Goal: Task Accomplishment & Management: Complete application form

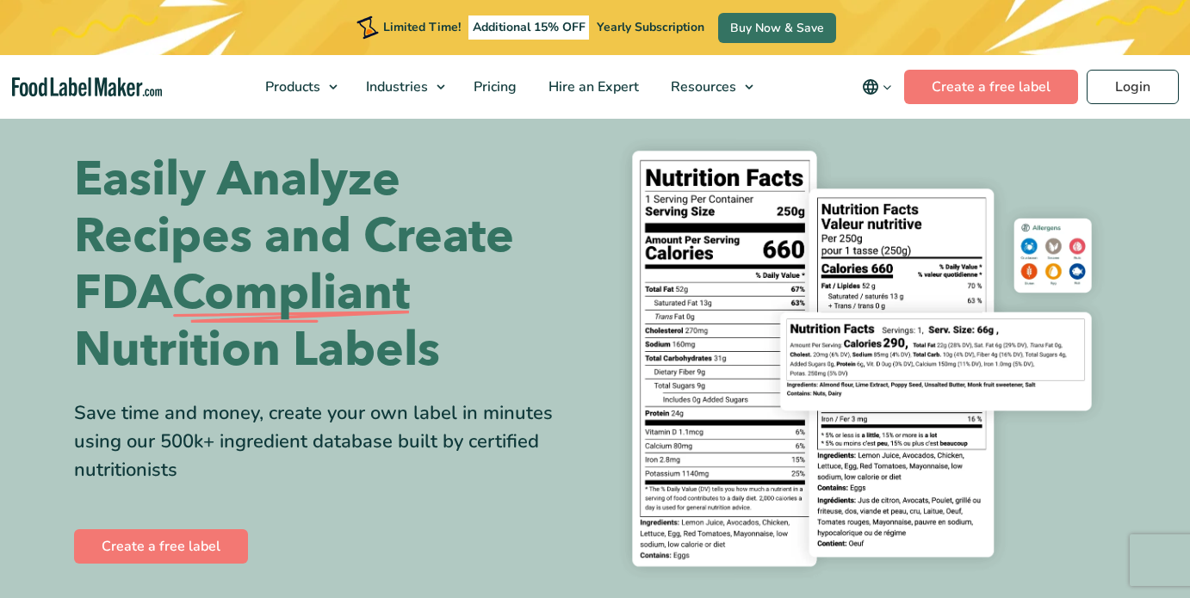
scroll to position [53, 0]
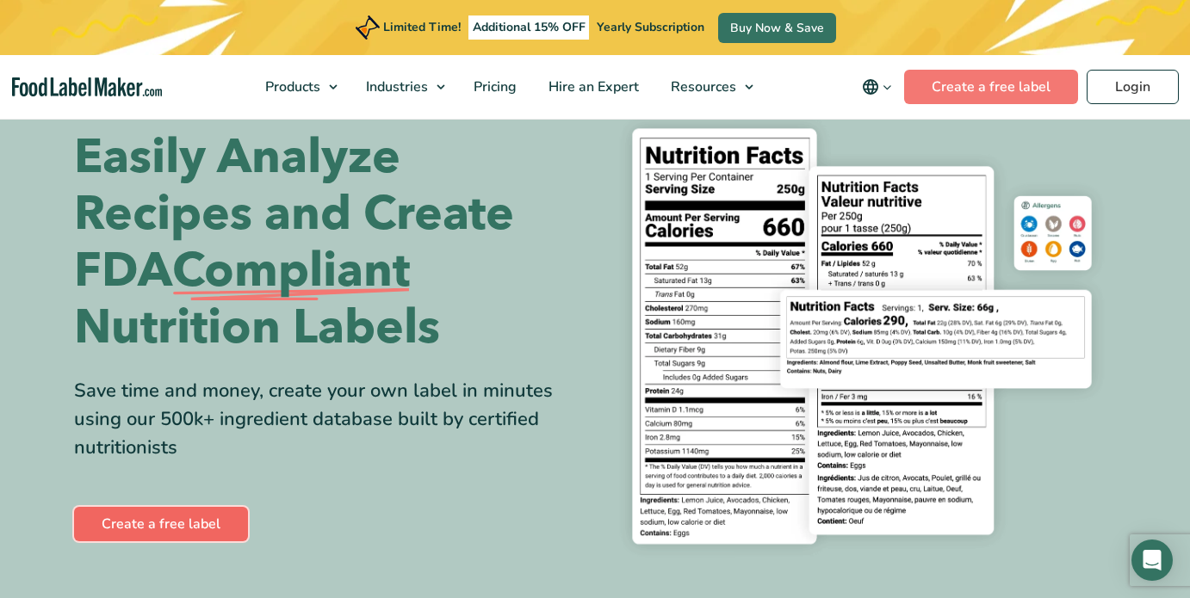
click at [158, 533] on link "Create a free label" at bounding box center [161, 524] width 174 height 34
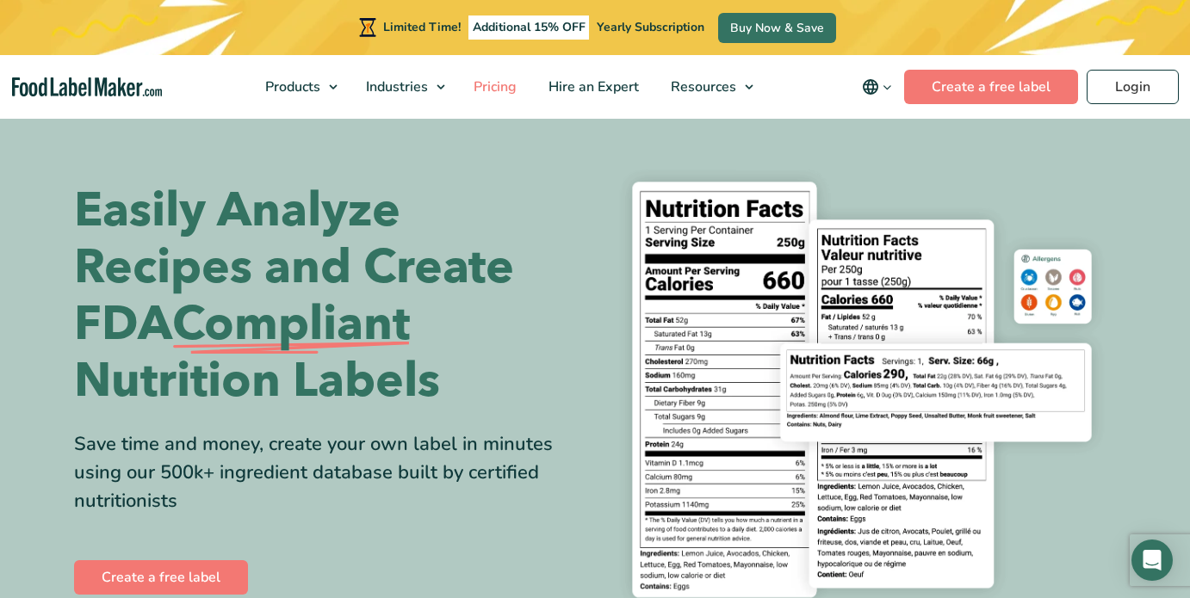
click at [499, 86] on span "Pricing" at bounding box center [493, 86] width 50 height 19
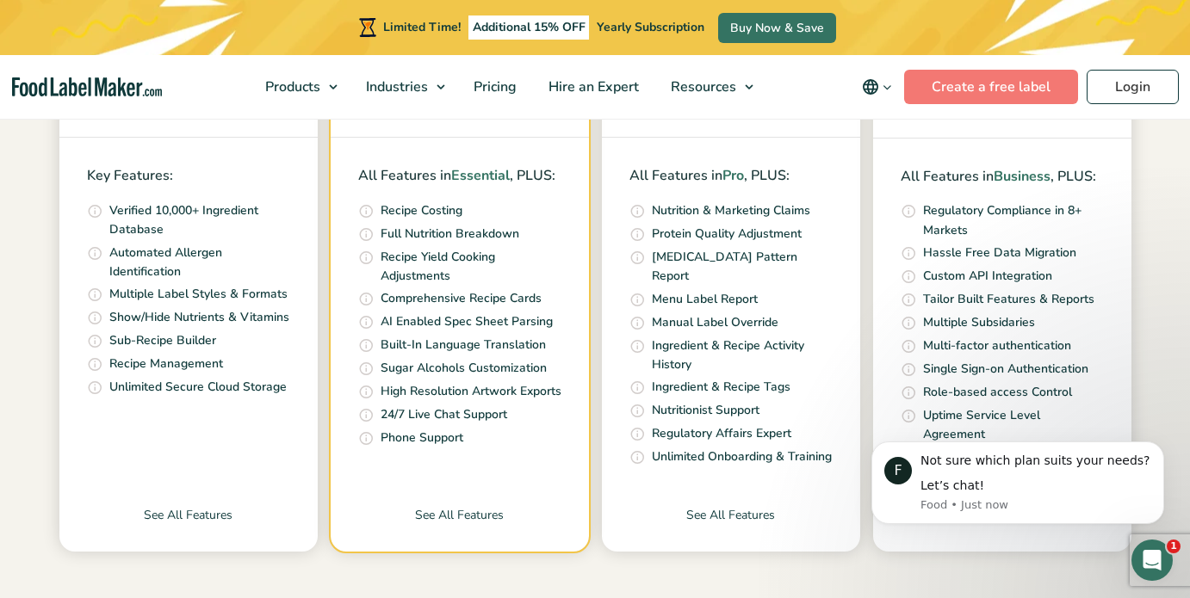
scroll to position [675, 0]
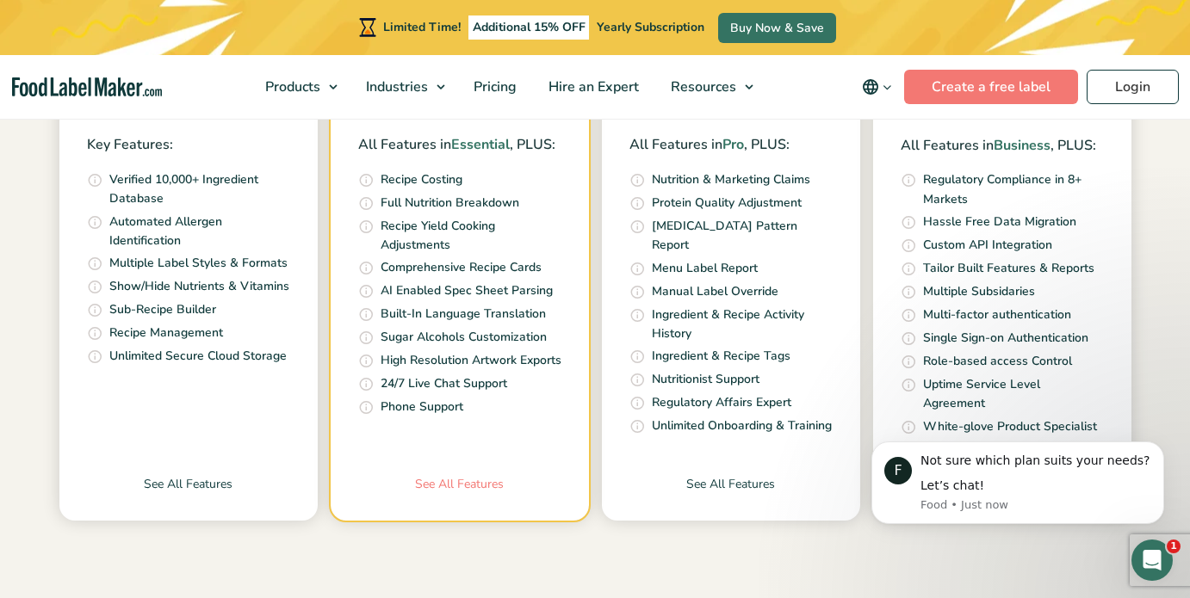
click at [455, 491] on link "See All Features" at bounding box center [460, 498] width 258 height 46
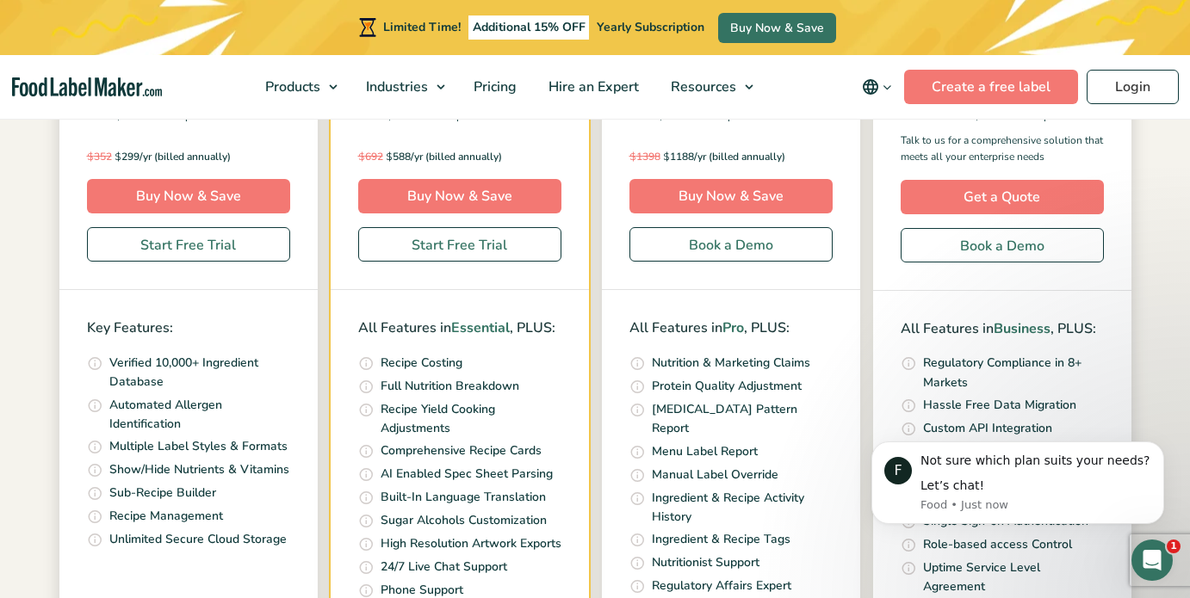
scroll to position [284, 0]
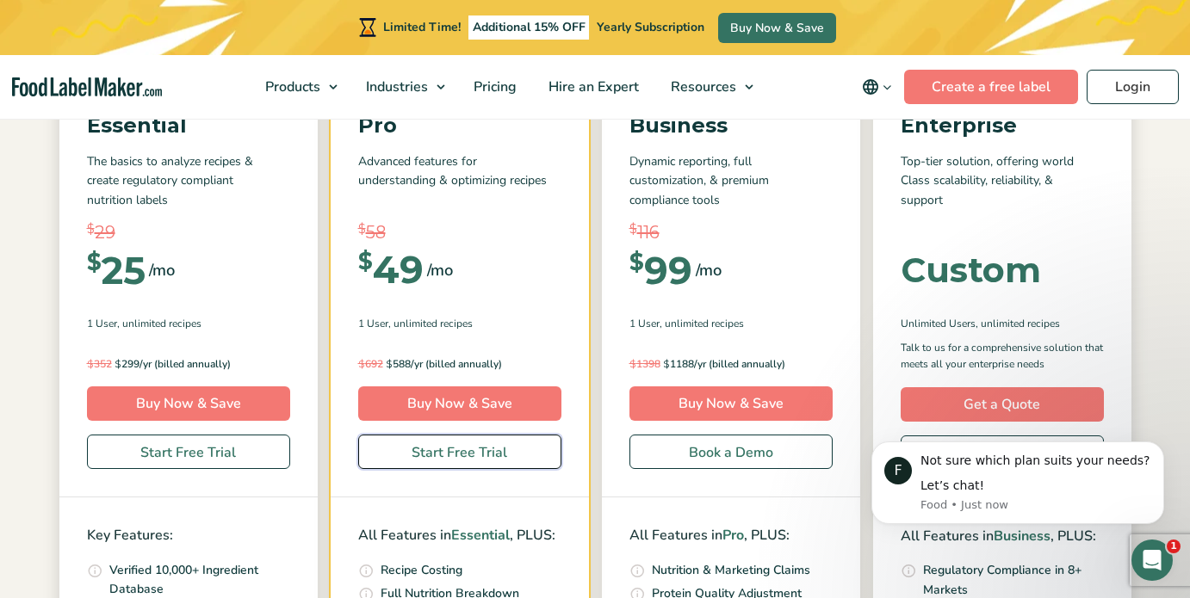
click at [479, 453] on link "Start Free Trial" at bounding box center [459, 452] width 203 height 34
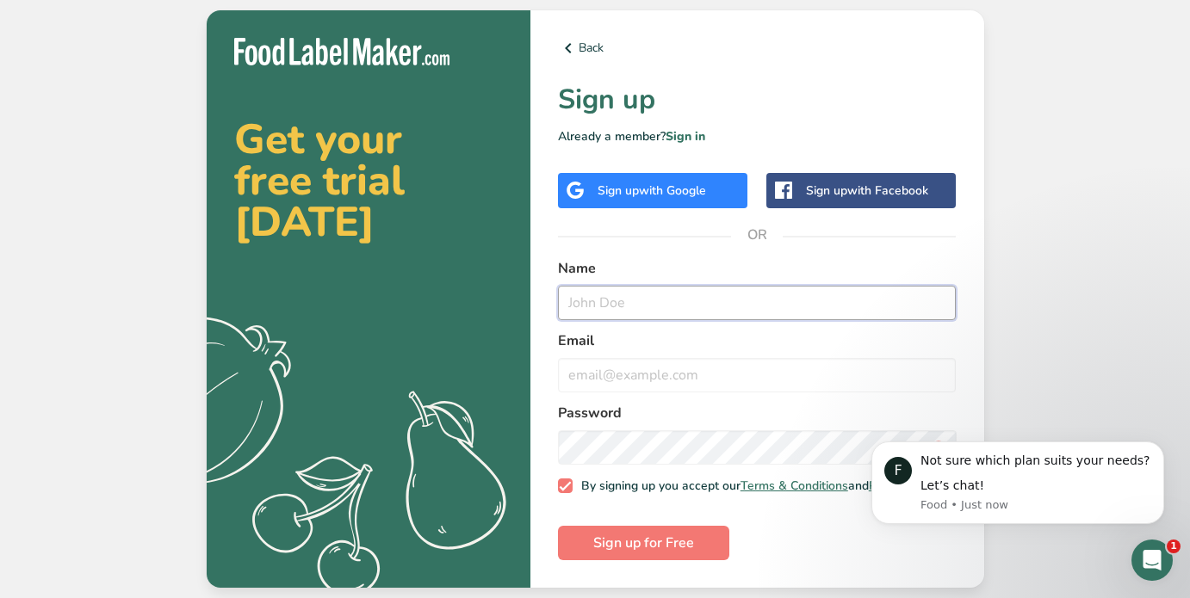
click at [634, 288] on input "text" at bounding box center [757, 303] width 399 height 34
type input "[PERSON_NAME]"
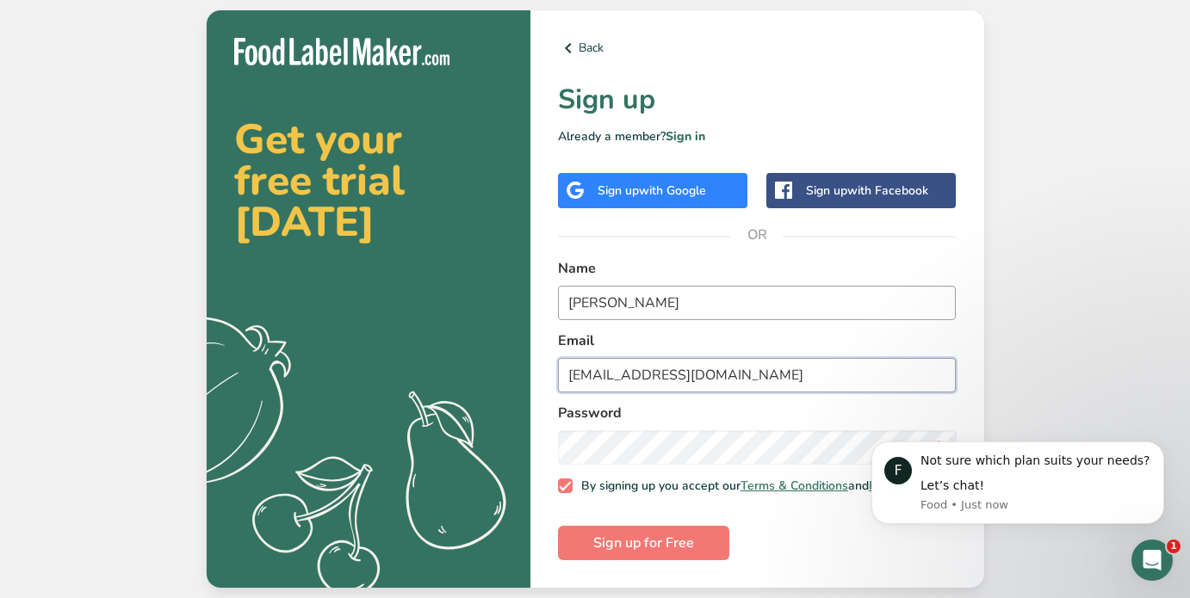
type input "[EMAIL_ADDRESS][DOMAIN_NAME]"
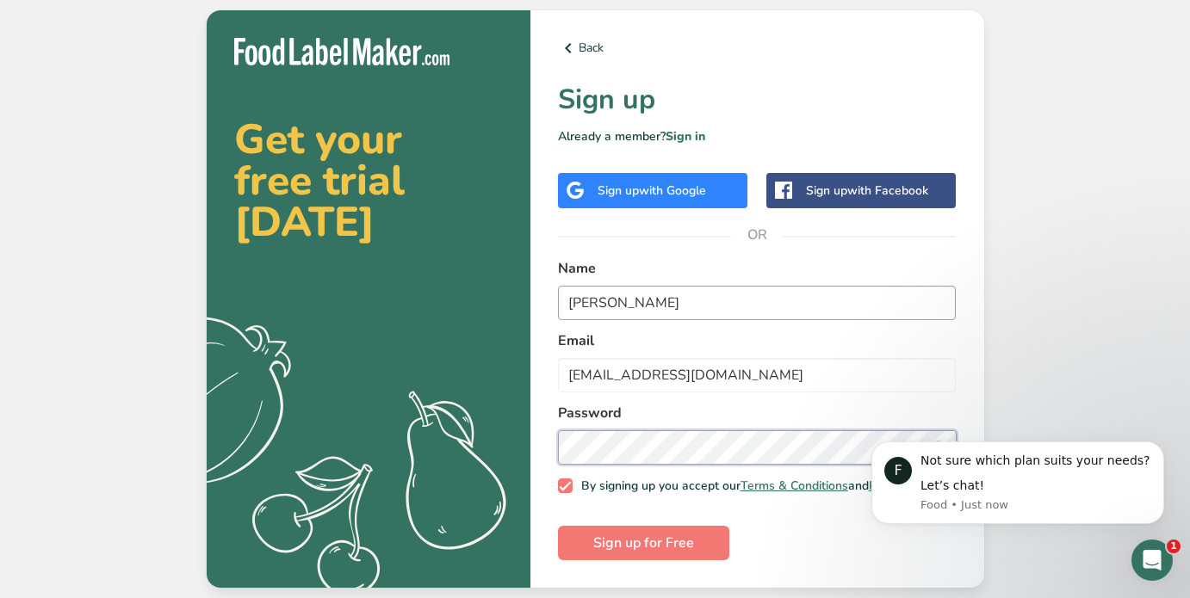
click at [558, 526] on button "Sign up for Free" at bounding box center [643, 543] width 171 height 34
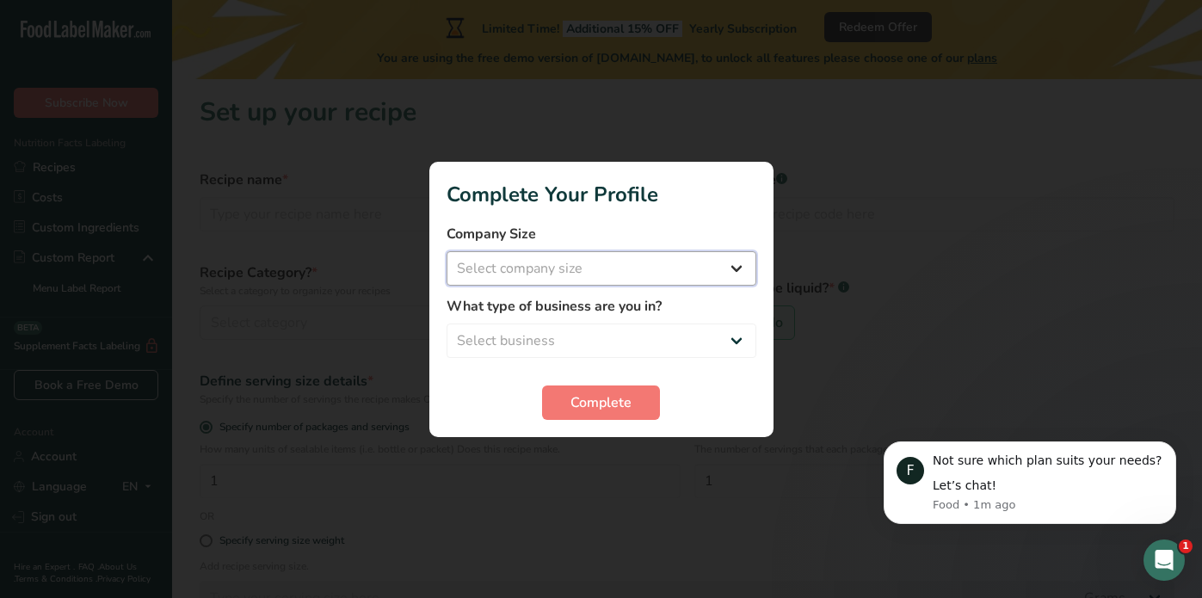
click at [592, 275] on select "Select company size Fewer than 10 Employees 10 to 50 Employees 51 to 500 Employ…" at bounding box center [602, 268] width 310 height 34
select select "1"
click at [568, 333] on select "Select business Packaged Food Manufacturer Restaurant & Cafe Bakery Meal Plans …" at bounding box center [602, 341] width 310 height 34
select select "8"
click at [581, 399] on span "Complete" at bounding box center [601, 402] width 61 height 21
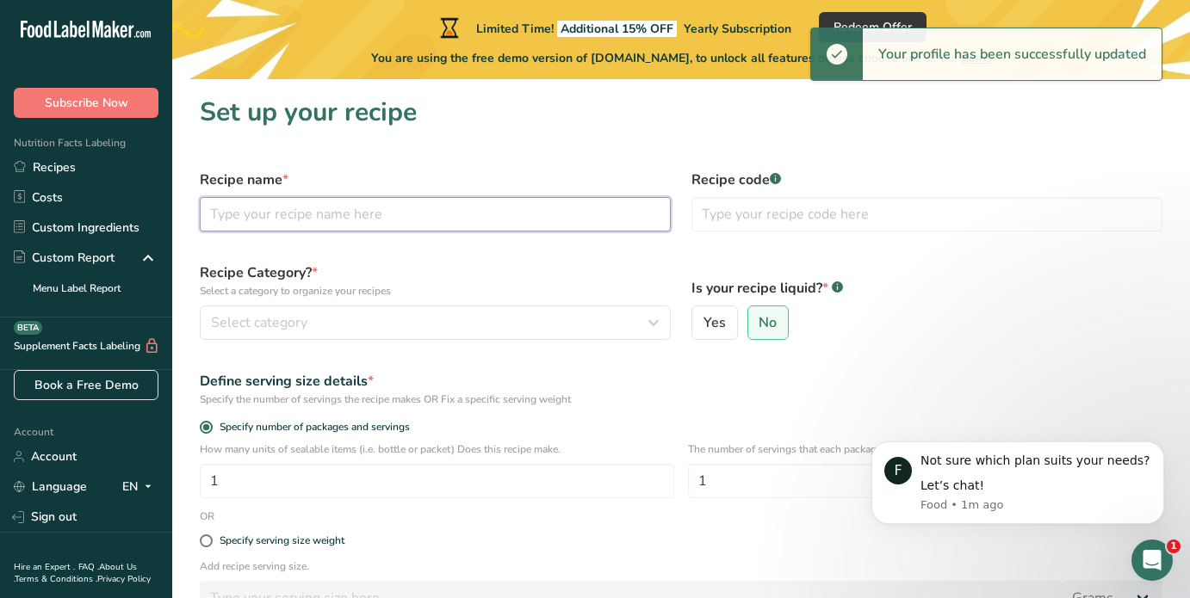
click at [414, 201] on input "text" at bounding box center [435, 214] width 471 height 34
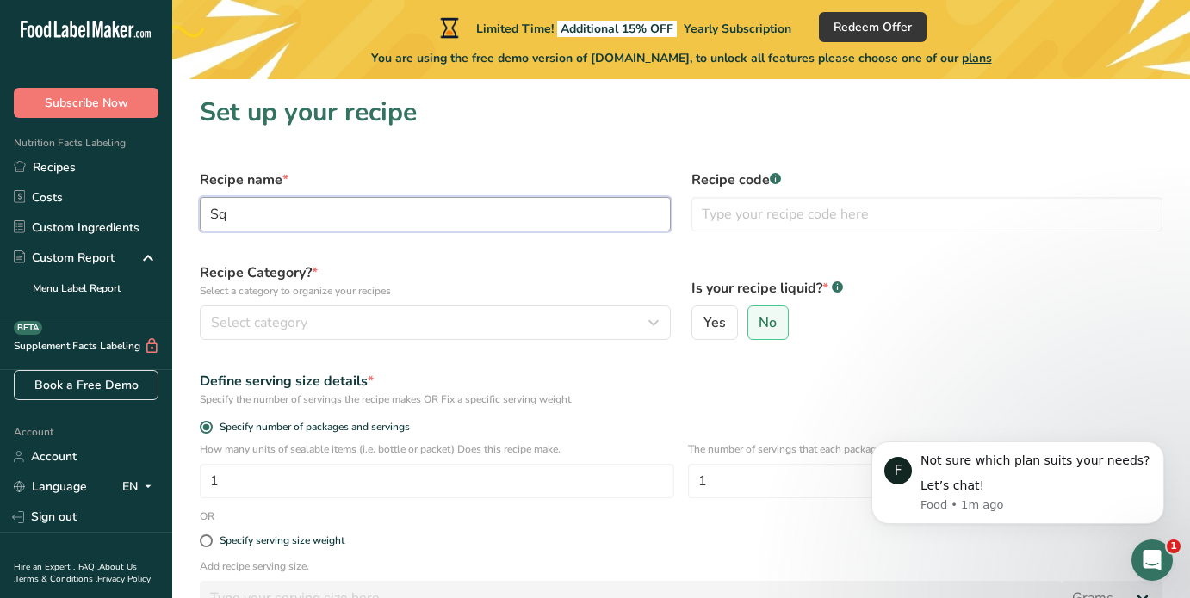
type input "S"
type input "Swizzels Squashies Sour Cherry&Apple"
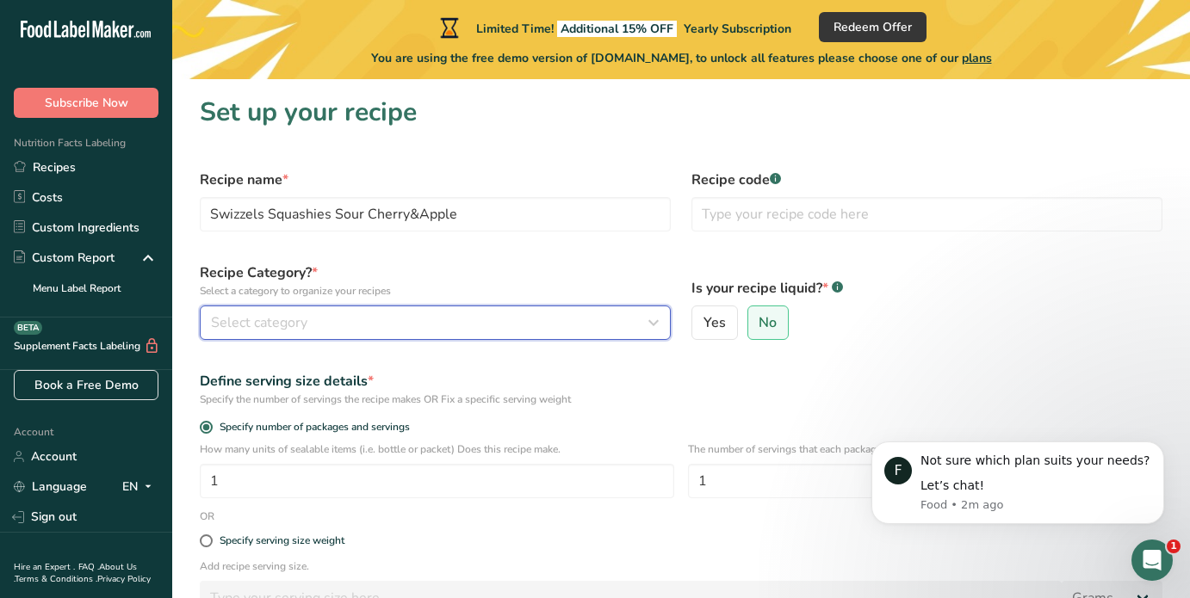
click at [455, 314] on div "Select category" at bounding box center [430, 322] width 438 height 21
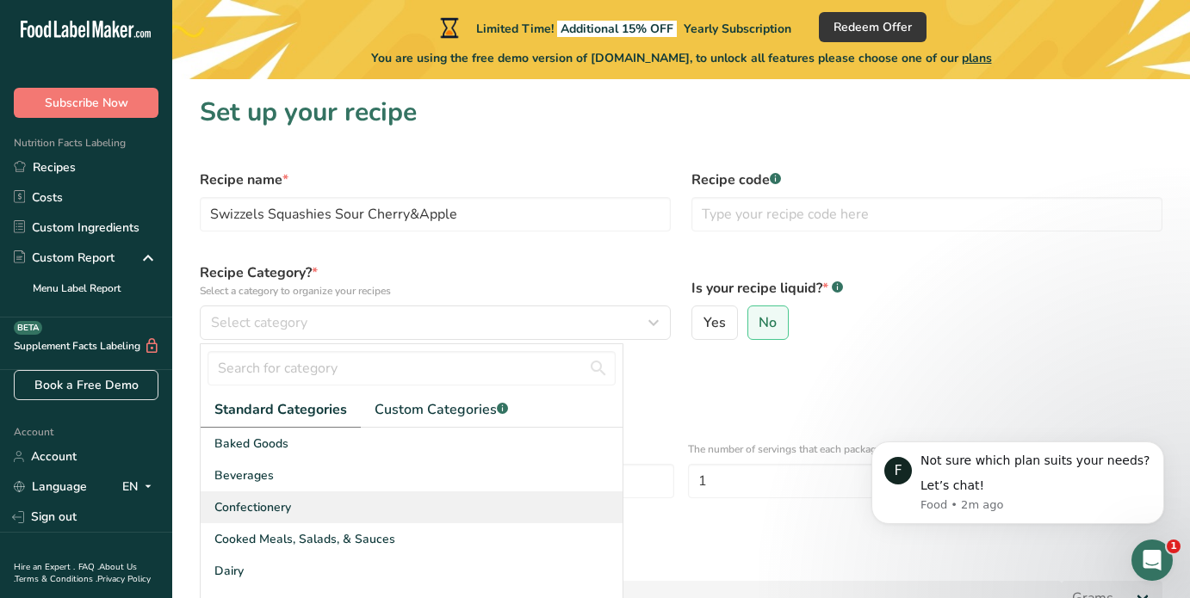
click at [318, 509] on div "Confectionery" at bounding box center [412, 507] width 422 height 32
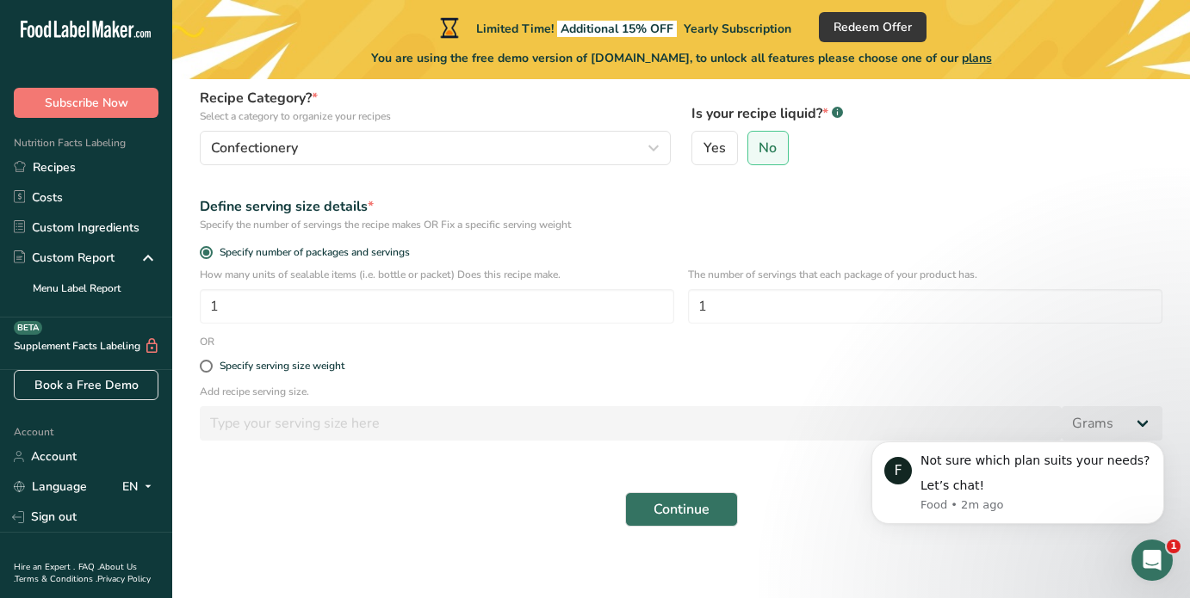
scroll to position [186, 0]
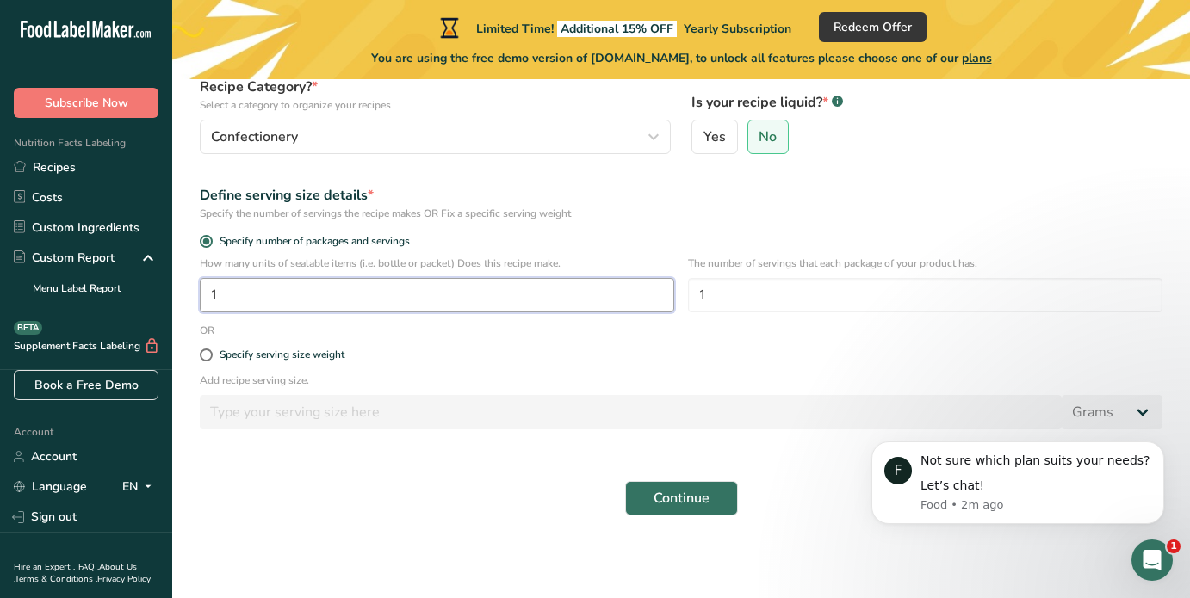
click at [398, 294] on input "1" at bounding box center [437, 295] width 474 height 34
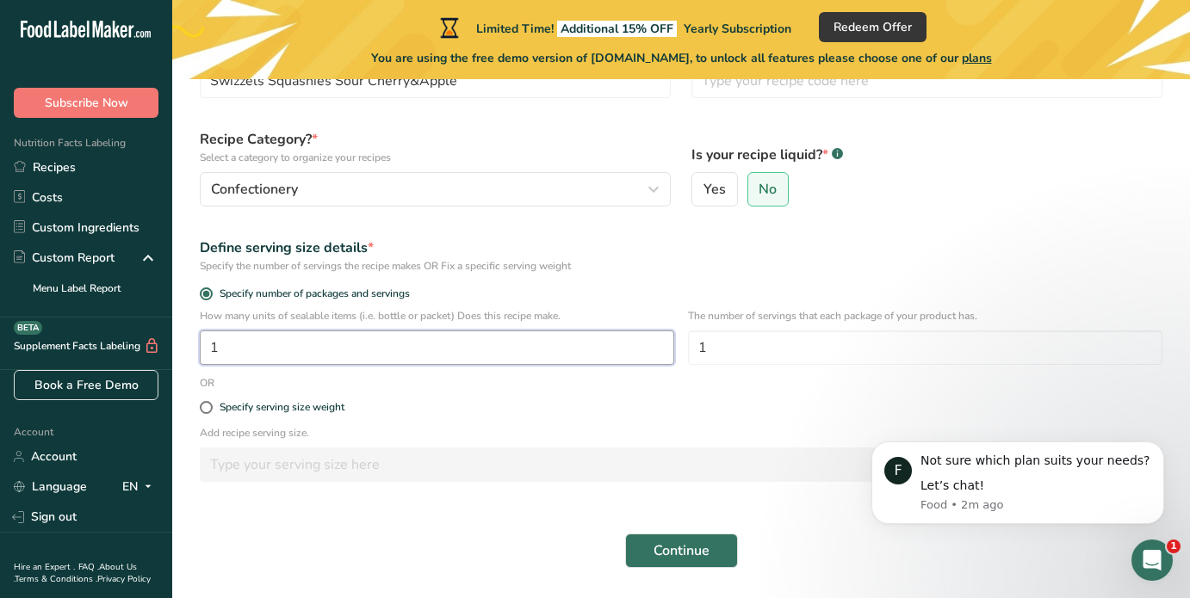
scroll to position [138, 0]
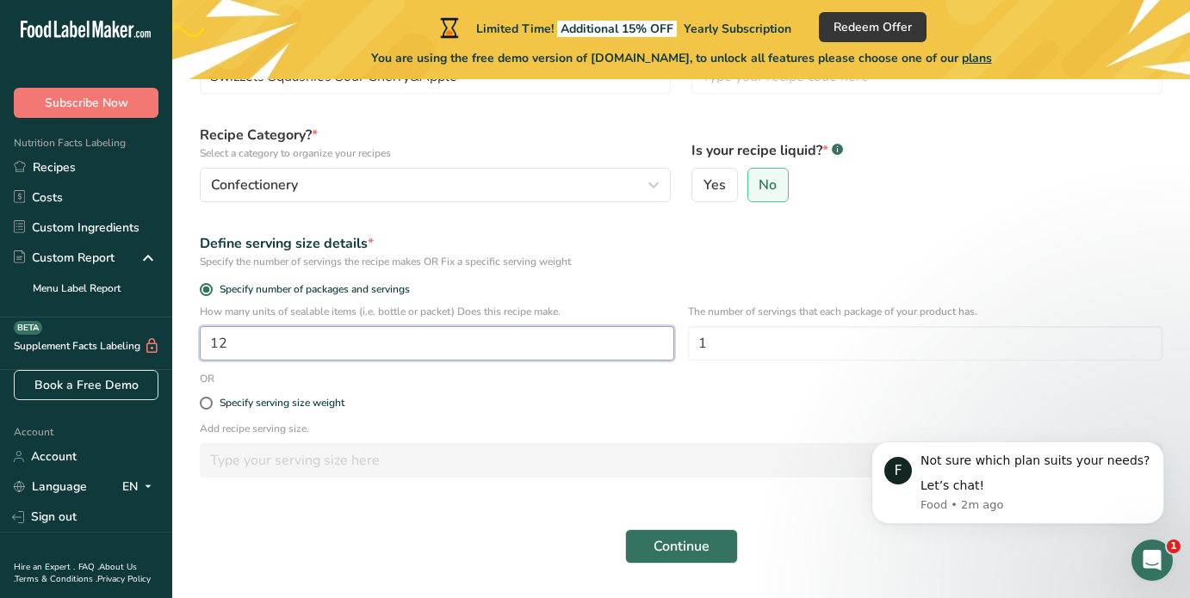
type input "1"
click at [204, 401] on span at bounding box center [206, 403] width 13 height 13
click at [204, 401] on input "Specify serving size weight" at bounding box center [205, 403] width 11 height 11
radio input "true"
radio input "false"
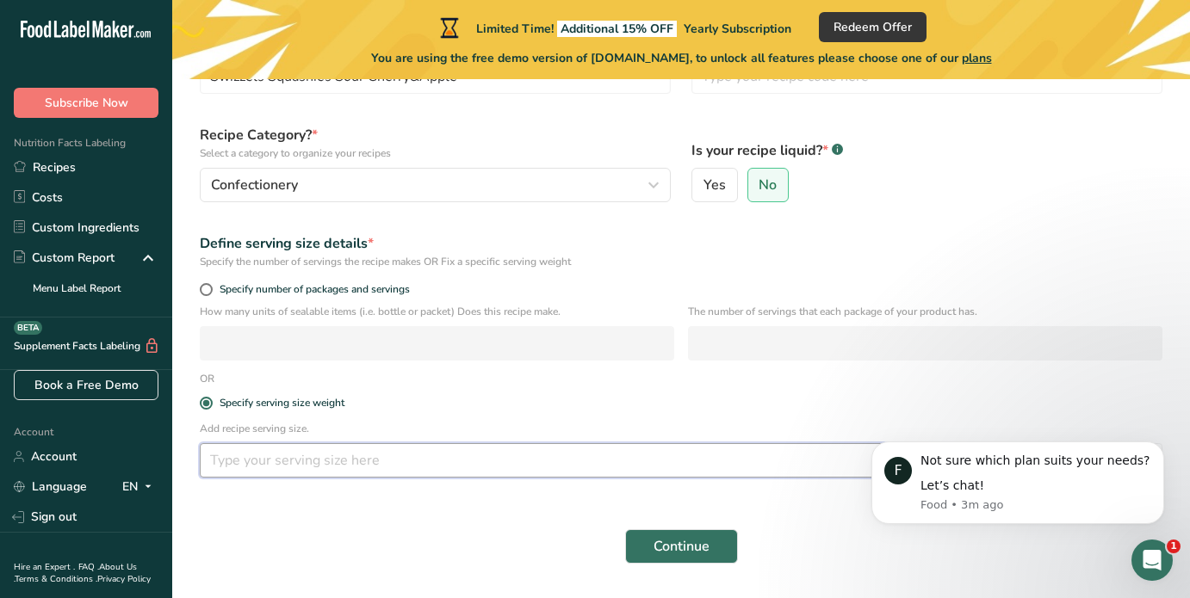
click at [319, 459] on input "number" at bounding box center [631, 460] width 862 height 34
click at [280, 464] on input "140" at bounding box center [631, 460] width 862 height 34
type input "1"
type input "3"
type input "4.93"
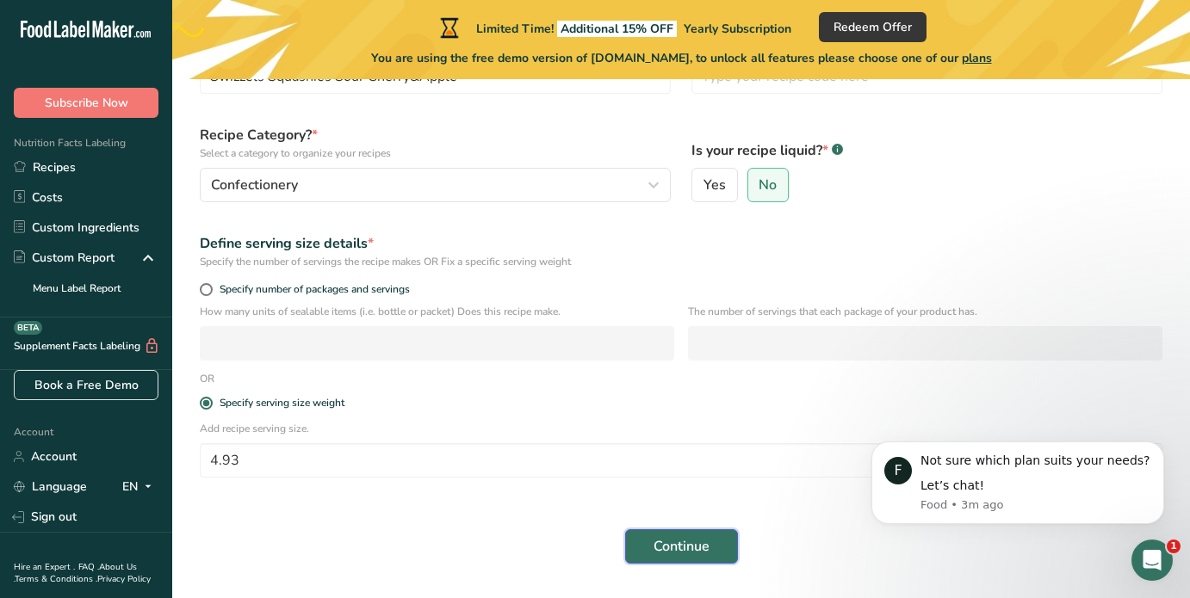
click at [697, 554] on span "Continue" at bounding box center [681, 546] width 56 height 21
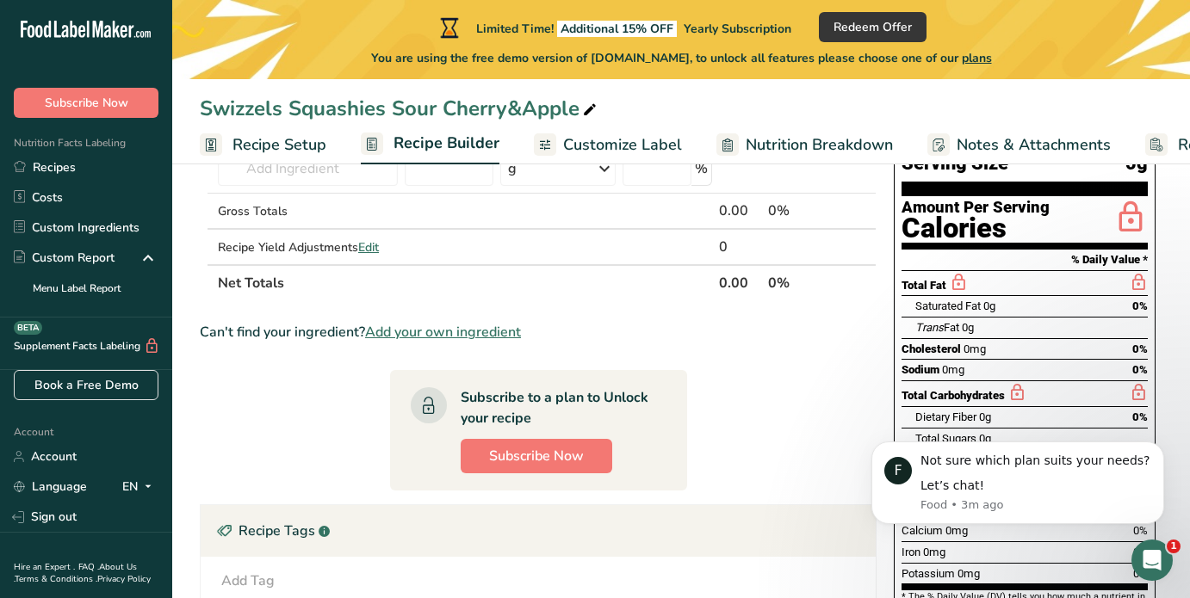
scroll to position [98, 0]
